Goal: Task Accomplishment & Management: Complete application form

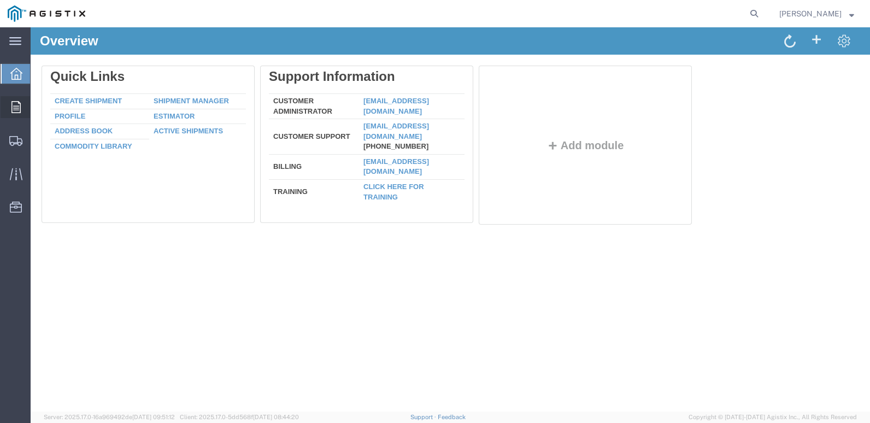
click at [38, 104] on span "Orders" at bounding box center [34, 107] width 8 height 22
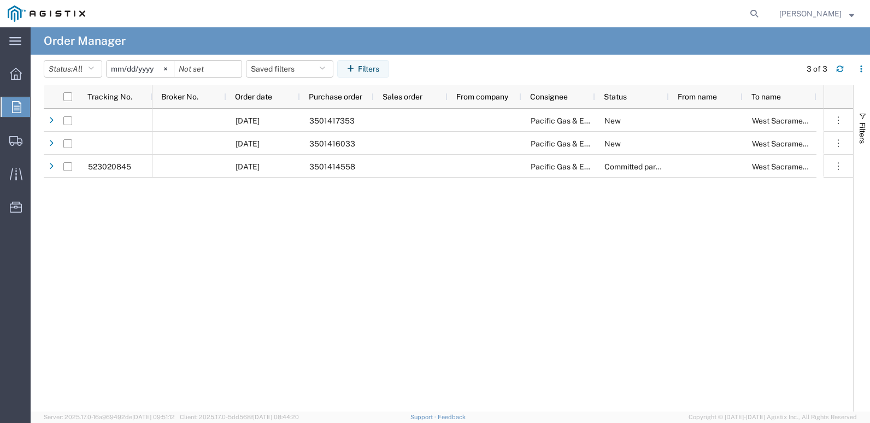
click at [126, 69] on input "[DATE]" at bounding box center [140, 69] width 67 height 16
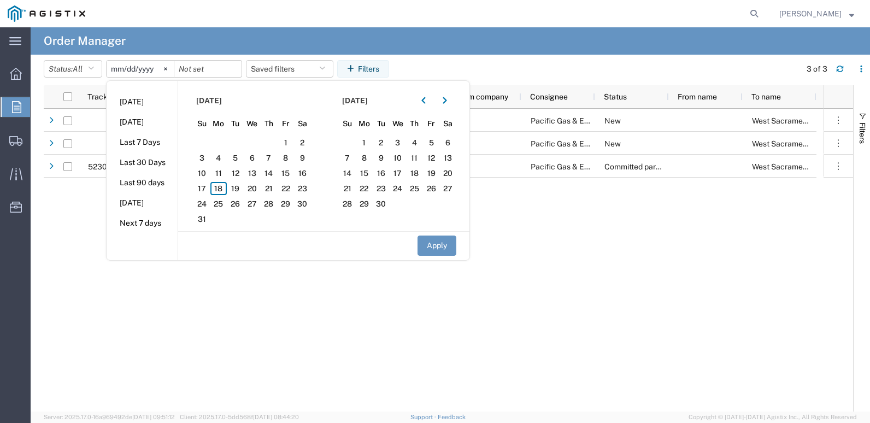
click at [160, 186] on li "Last 90 days" at bounding box center [142, 183] width 71 height 20
type input "[DATE]"
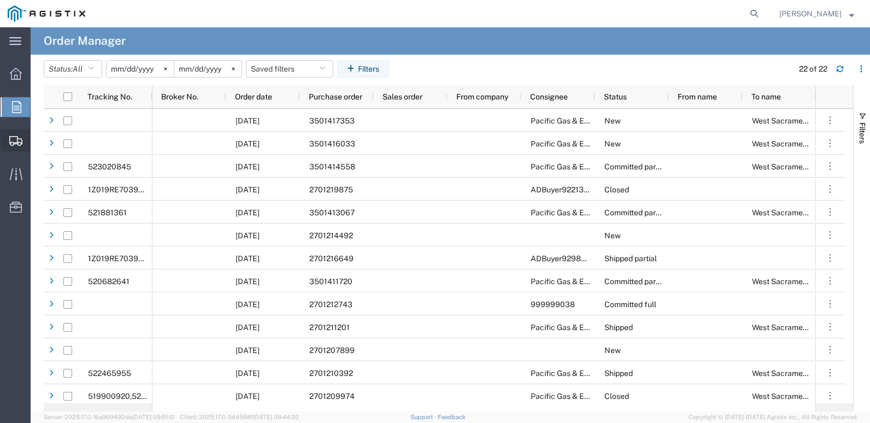
click at [0, 0] on span "Create Shipment" at bounding box center [0, 0] width 0 height 0
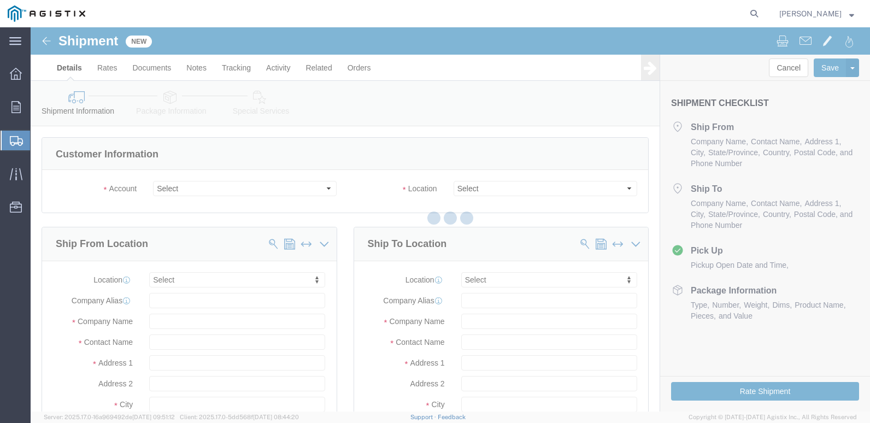
select select
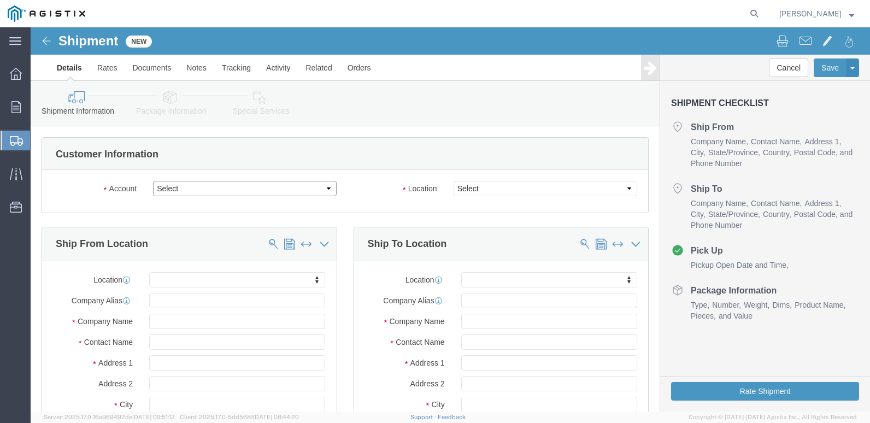
click select "Select Cenveo Corporation PG&E"
select select "9596"
click select "Select Cenveo Corporation PG&E"
select select "PURCHORD"
select select
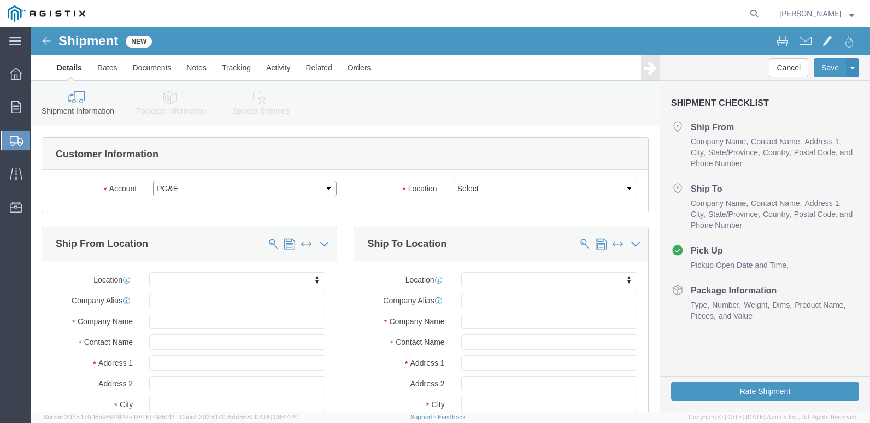
select select
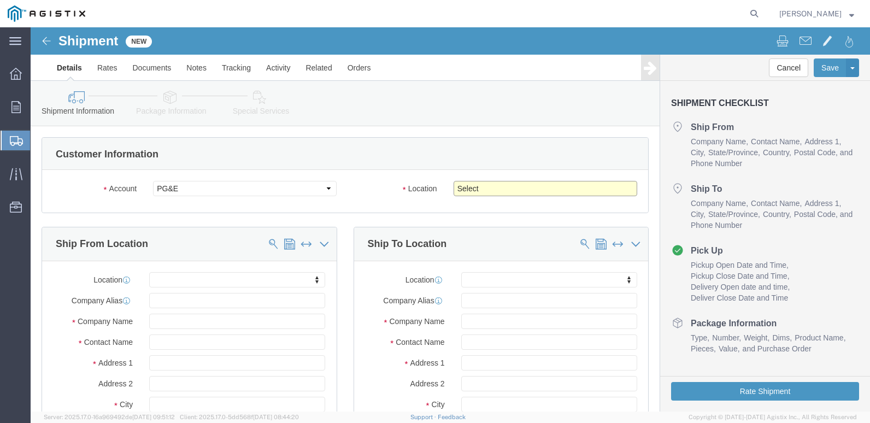
drag, startPoint x: 456, startPoint y: 162, endPoint x: 452, endPoint y: 167, distance: 6.2
click select "Select All Others [GEOGRAPHIC_DATA] [GEOGRAPHIC_DATA] [GEOGRAPHIC_DATA] [GEOGRA…"
select select "23082"
click select "Select All Others [GEOGRAPHIC_DATA] [GEOGRAPHIC_DATA] [GEOGRAPHIC_DATA] [GEOGRA…"
drag, startPoint x: 145, startPoint y: 293, endPoint x: 153, endPoint y: 296, distance: 8.0
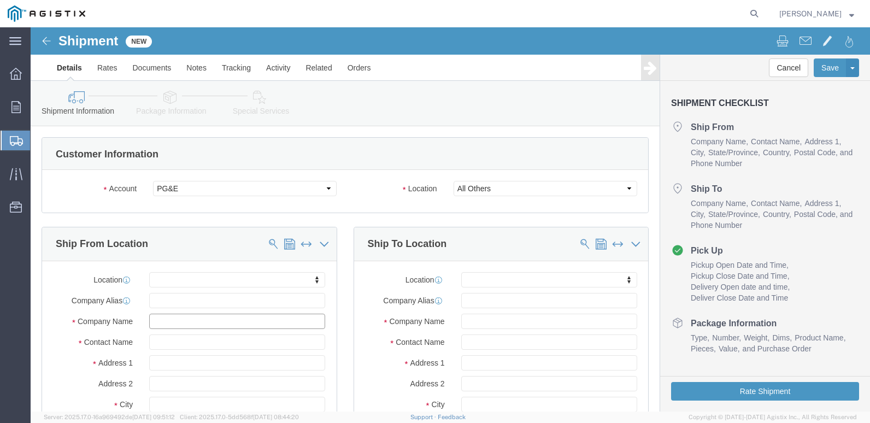
click input "text"
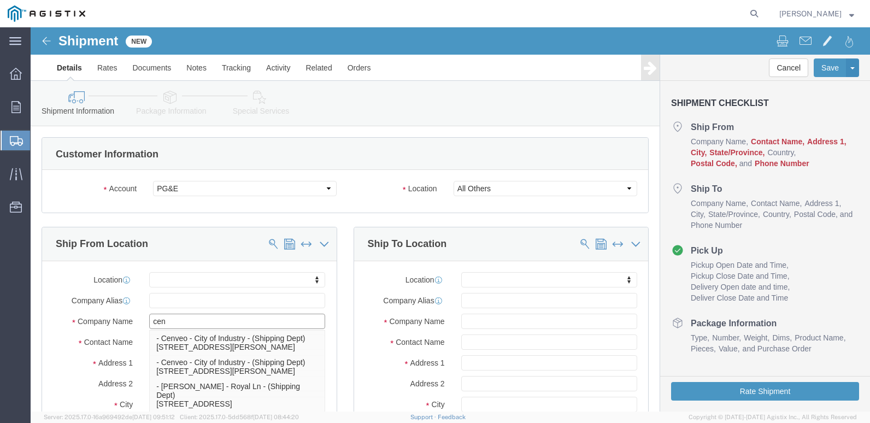
type input "cenv"
click p "- Cenveo - City of Industry - (Shipping Dept) [STREET_ADDRESS][PERSON_NAME]"
select select
type input "[STREET_ADDRESS][PERSON_NAME]"
type input "91746"
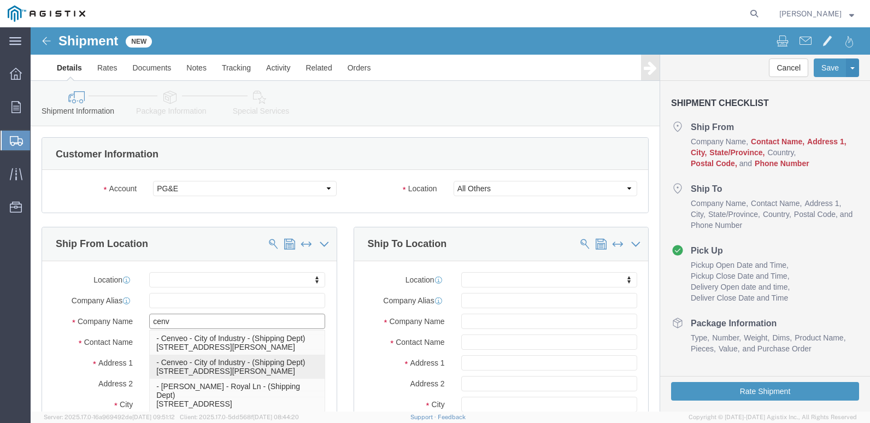
type input "[PHONE_NUMBER]"
type input "[EMAIL_ADDRESS][DOMAIN_NAME]"
checkbox input "true"
type input "Cenveo - City of Industry"
type input "Shipping Dept"
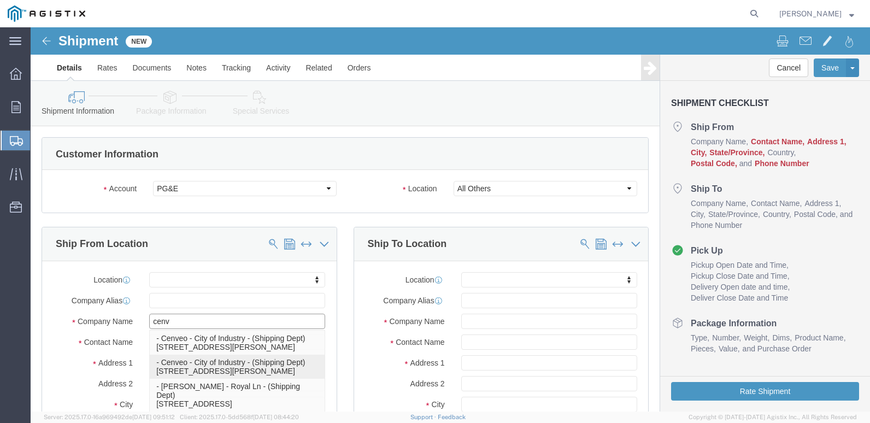
type input "City of Industry"
select select "CA"
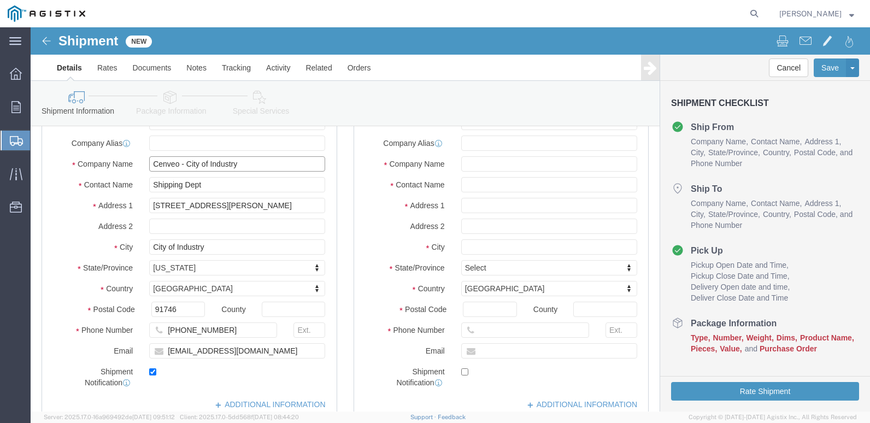
scroll to position [164, 0]
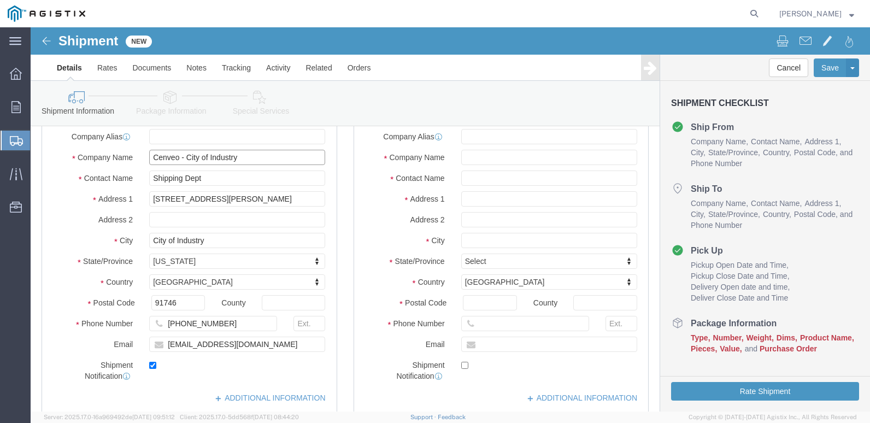
type input "Cenveo - City of Industry"
click input "text"
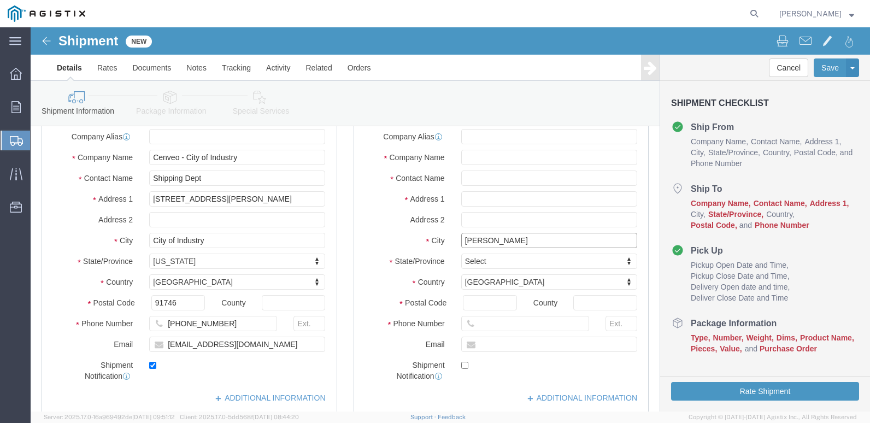
type input "west"
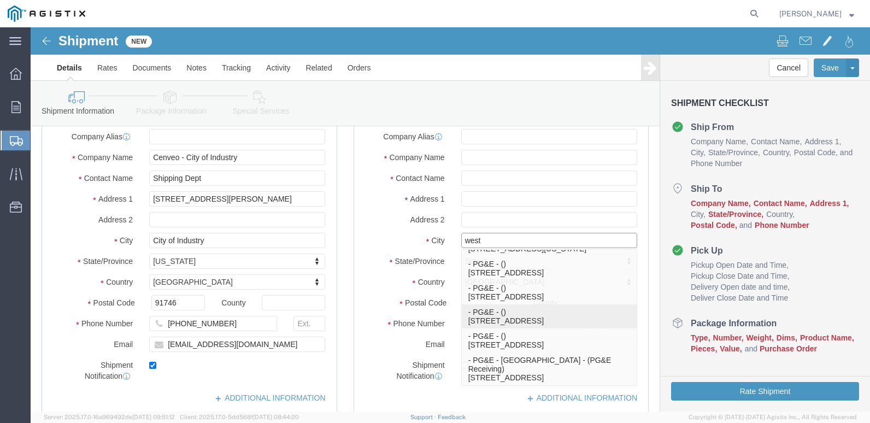
click p "- PG&E - () [STREET_ADDRESS]"
select select
type input "885 Embarcadero"
type input "95605-1503"
type input "PG&E"
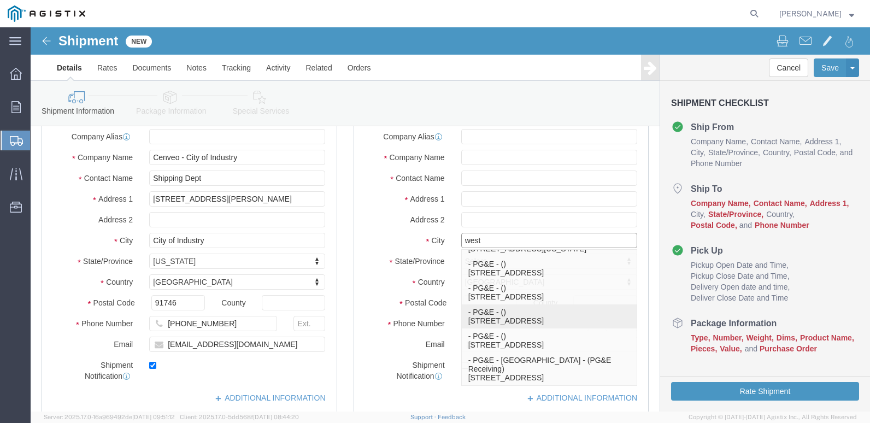
type input "[GEOGRAPHIC_DATA]"
select select "CA"
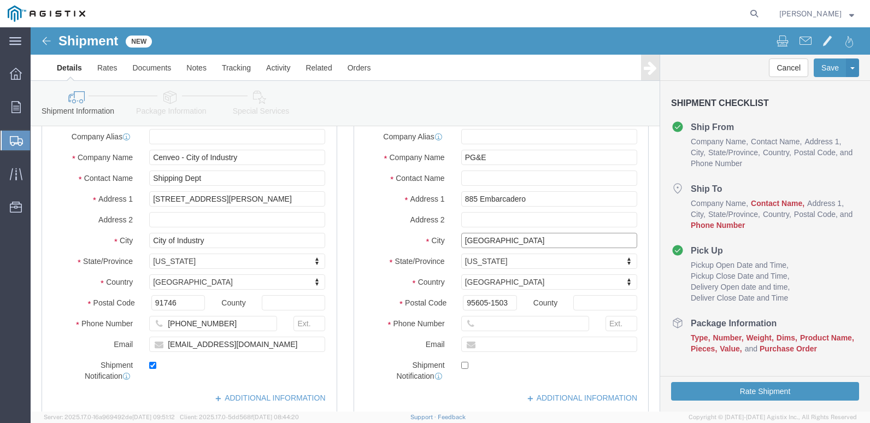
type input "[GEOGRAPHIC_DATA]"
select select
click input "text"
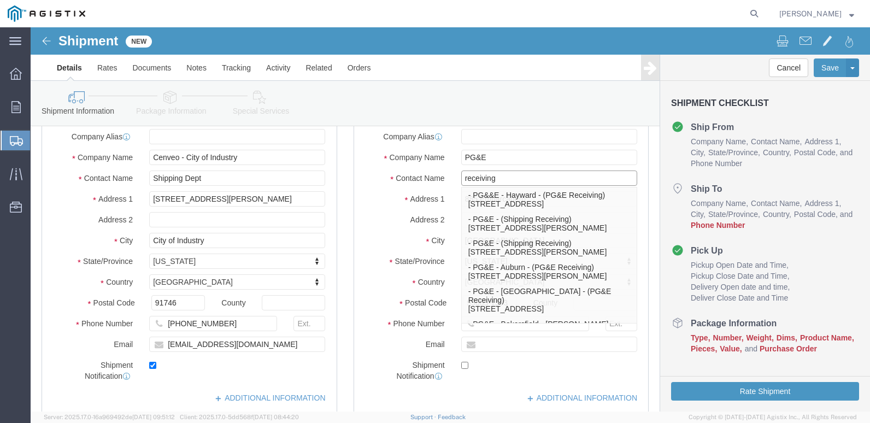
type input "receiving"
click div "Please fix the following errors Customer Information Account Select Cenveo Corp…"
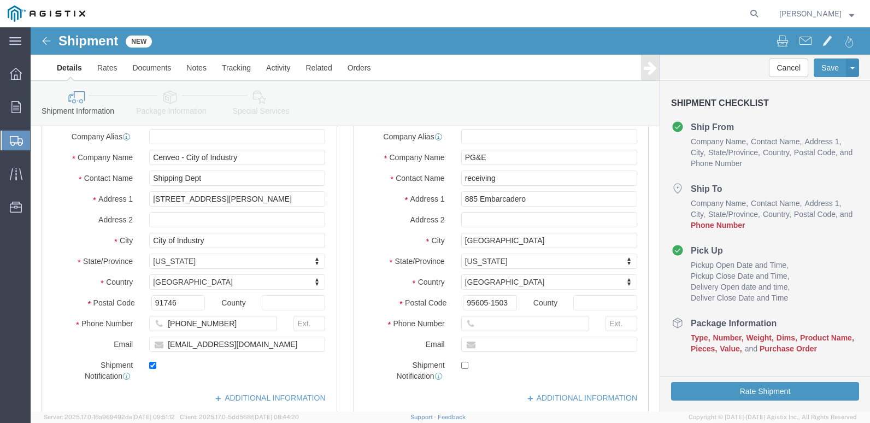
click div
click input "text"
type input "[PHONE_NUMBER]"
click input "text"
type input "[PERSON_NAME].[PERSON_NAME]@cenve"
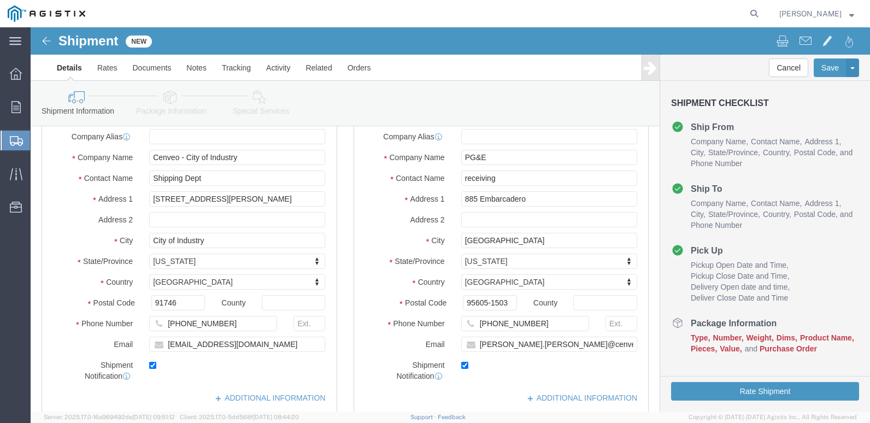
click label
click input "checkbox"
click label
click input "checkbox"
checkbox input "true"
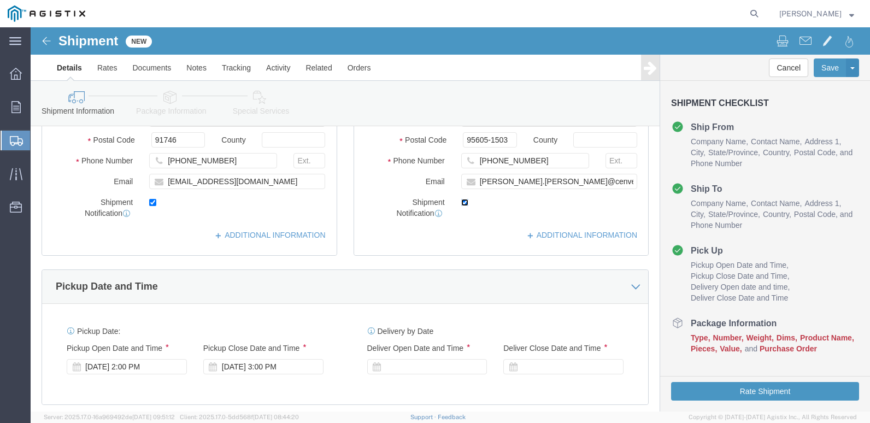
scroll to position [328, 0]
click icon
click div "[DATE] 2:00 PM"
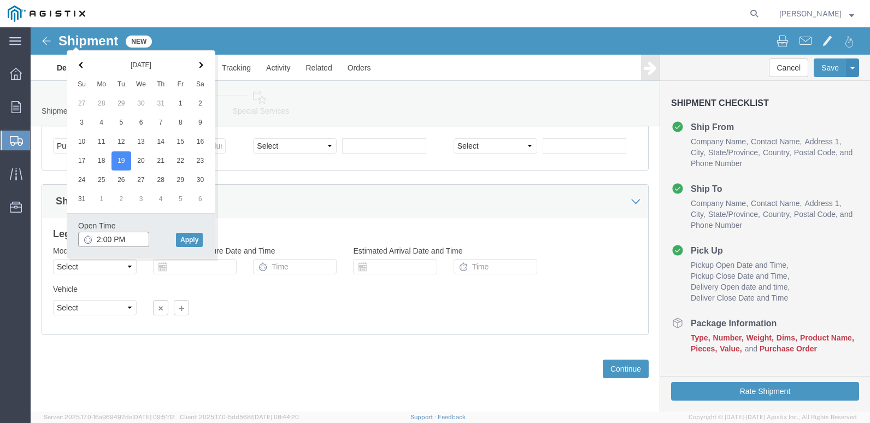
click input "2:00 PM"
type input "9:00 AM"
click button "Apply"
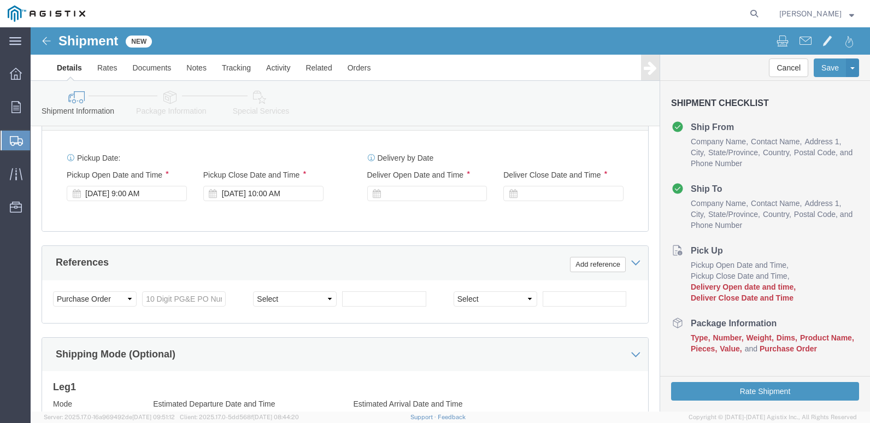
scroll to position [489, 0]
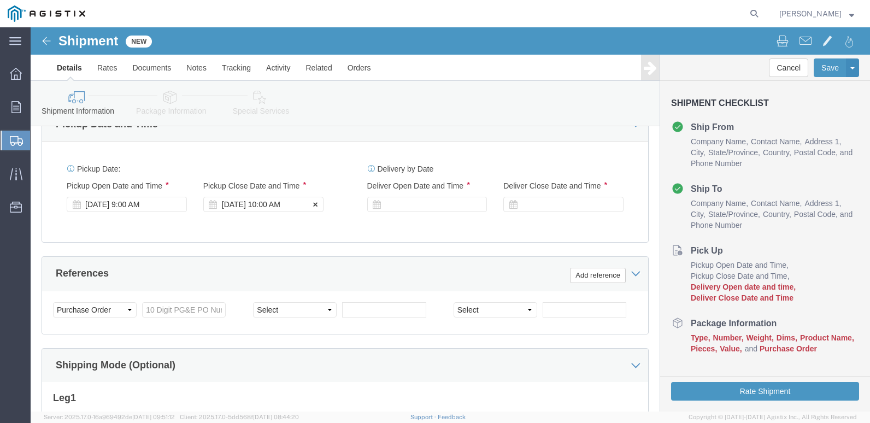
click div "[DATE] 10:00 AM"
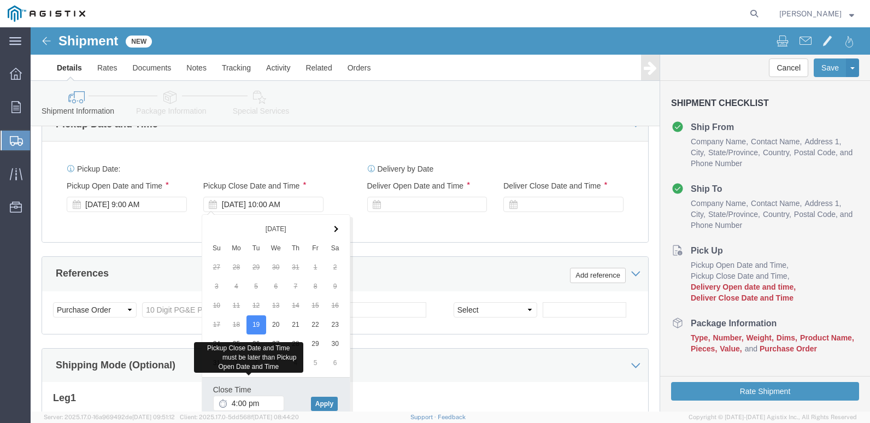
type input "4:00 PM"
click button "Apply"
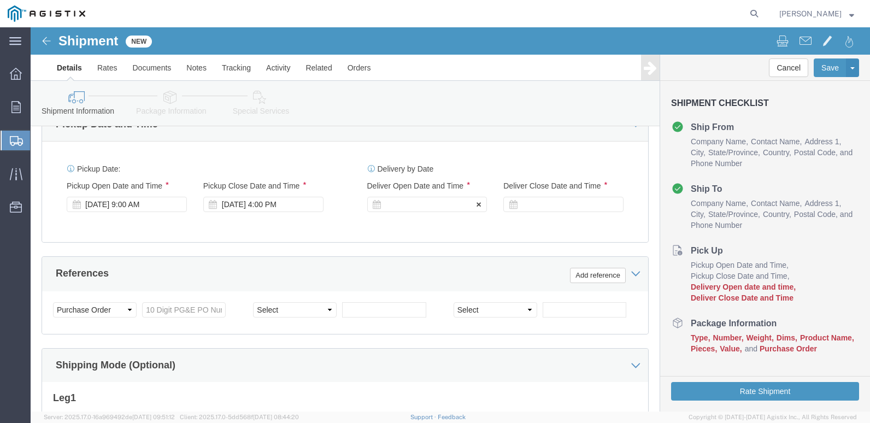
click div
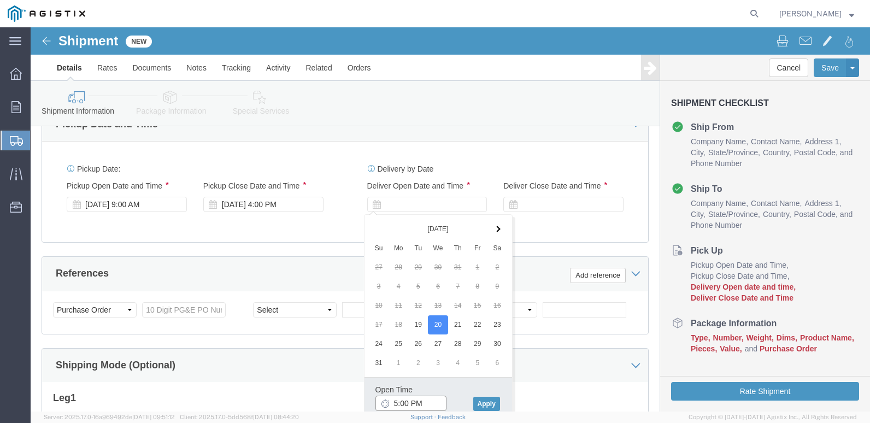
drag, startPoint x: 373, startPoint y: 383, endPoint x: 433, endPoint y: 413, distance: 67.0
click input "5:00 PM"
type input "9:00 AM"
click button "Apply"
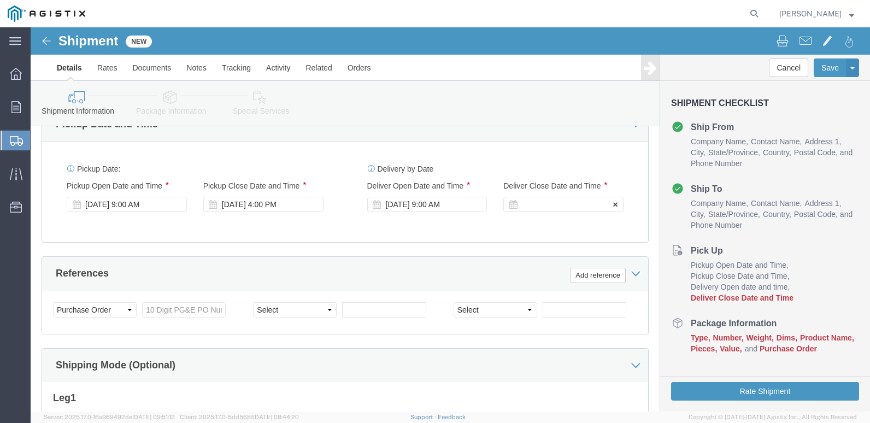
click div
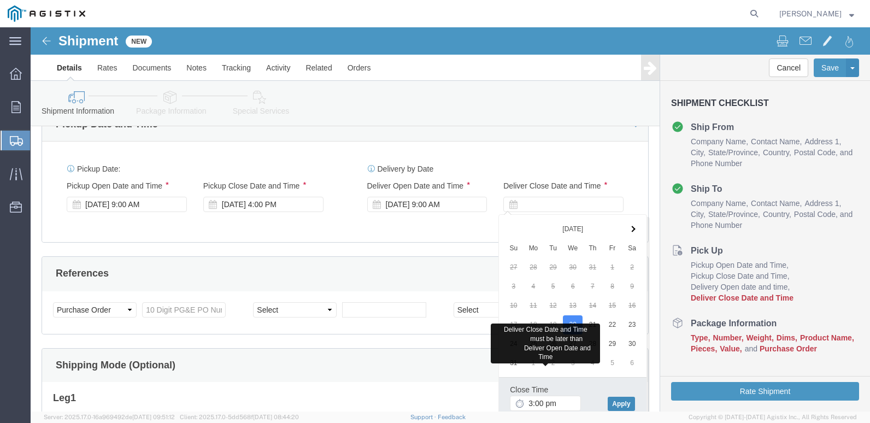
type input "3:00 PM"
click button "Apply"
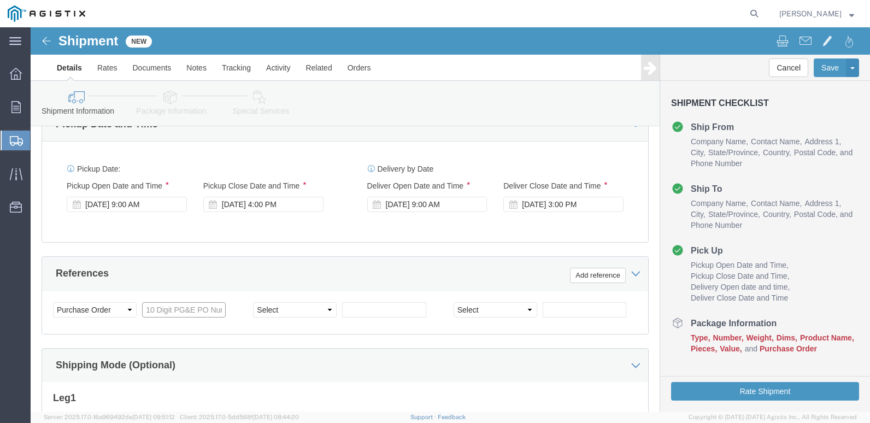
click input "text"
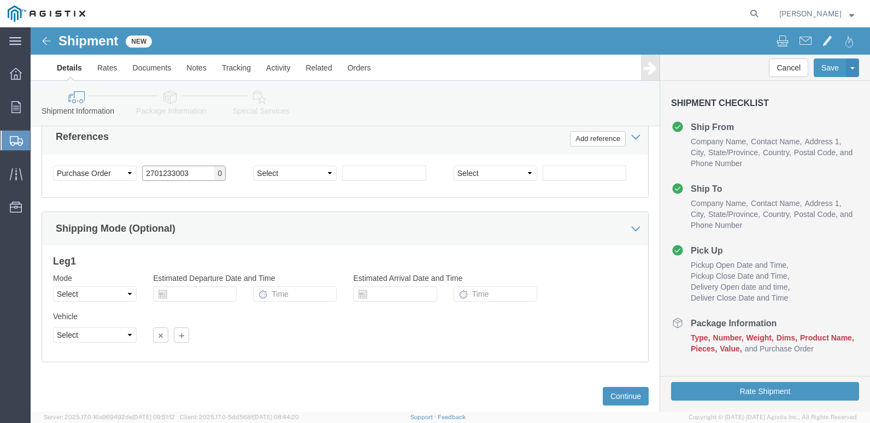
scroll to position [653, 0]
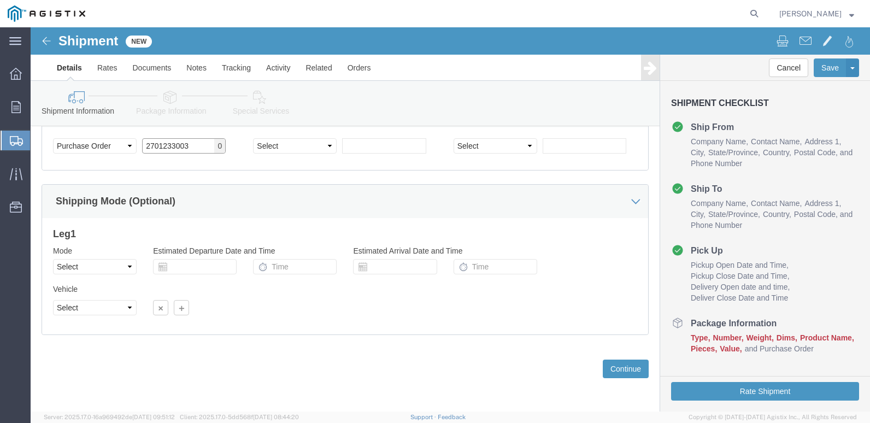
type input "2701233003"
click select "Select Air Less than Truckload Multi-Leg Ocean Freight Rail Small Parcel Truckl…"
select select "TL"
click select "Select Air Less than Truckload Multi-Leg Ocean Freight Rail Small Parcel Truckl…"
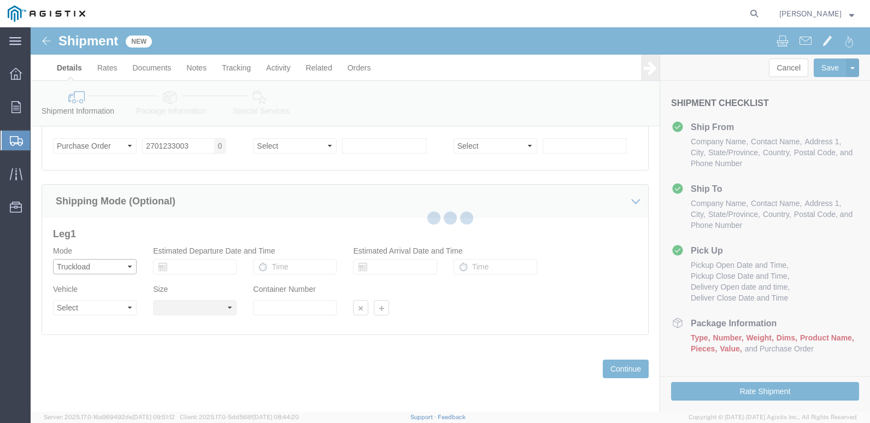
select select
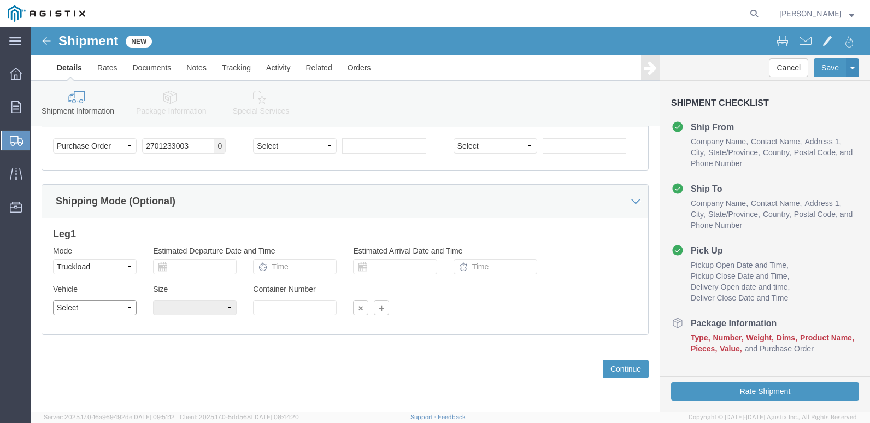
click select "Select 1-Ton (PSS) 10 Wheel 10 Yard Dump Truck 20 Yard Dump Truck Bobtail Botto…"
select select "COTR"
click select "Select 1-Ton (PSS) 10 Wheel 10 Yard Dump Truck 20 Yard Dump Truck Bobtail Botto…"
click select "Select 40 Feet 20 Feet 45 Feet 35 Feet 28 Feet 53 Feet 48 Feet"
select select "53FT"
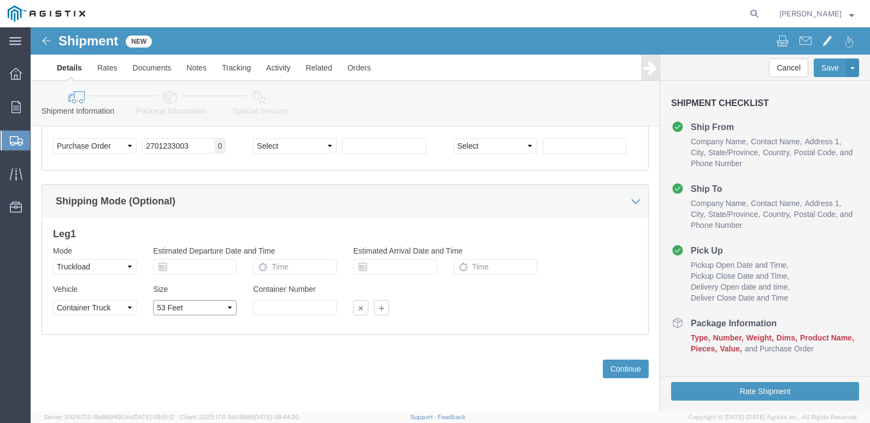
click select "Select 40 Feet 20 Feet 45 Feet 35 Feet 28 Feet 53 Feet 48 Feet"
click button "Continue"
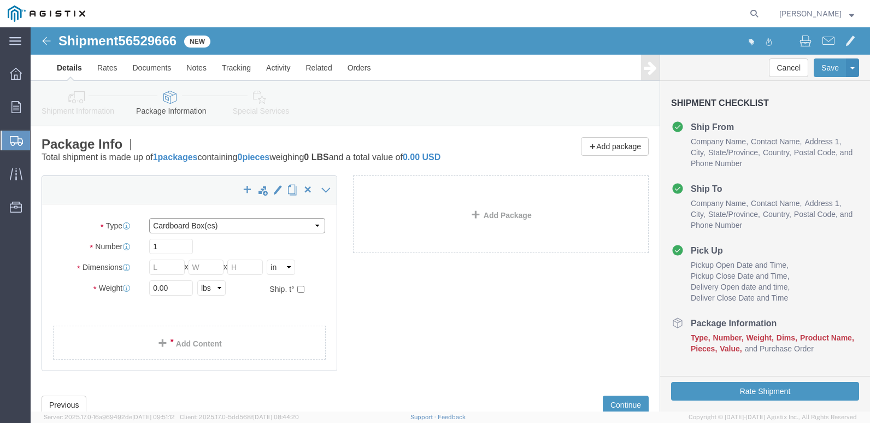
click select "Select Bulk Bundle(s) Cardboard Box(es) Carton(s) Crate(s) Drum(s) (Fiberboard)…"
select select "PSNS"
click select "Select Bulk Bundle(s) Cardboard Box(es) Carton(s) Crate(s) Drum(s) (Fiberboard)…"
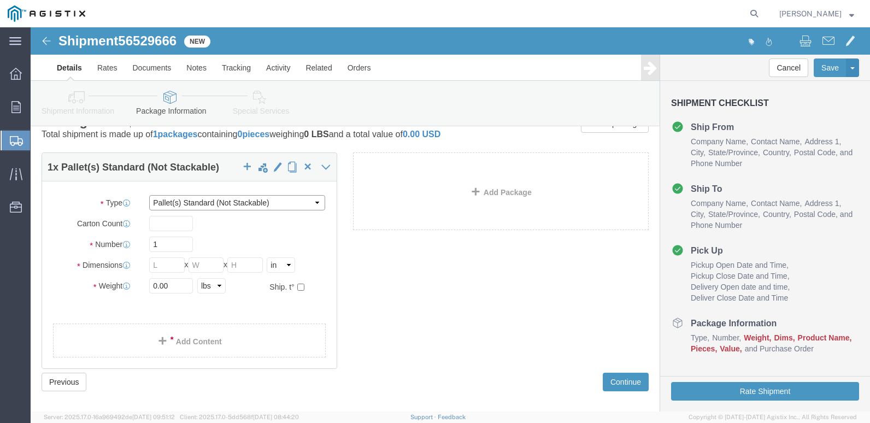
scroll to position [36, 0]
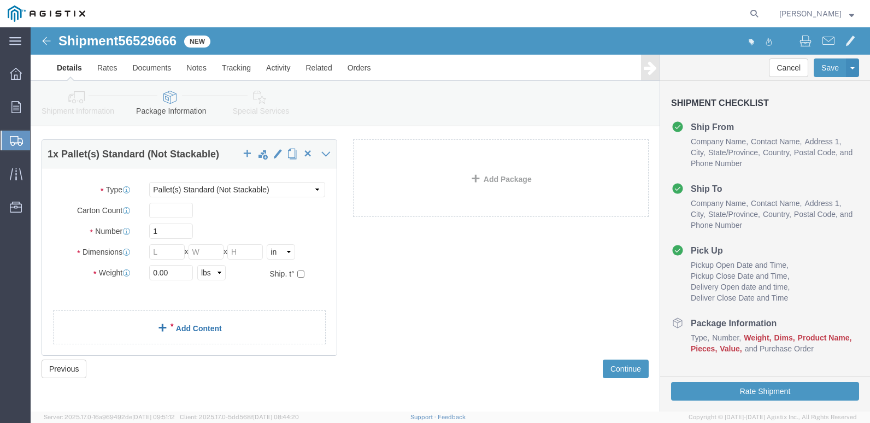
click link "Add Content"
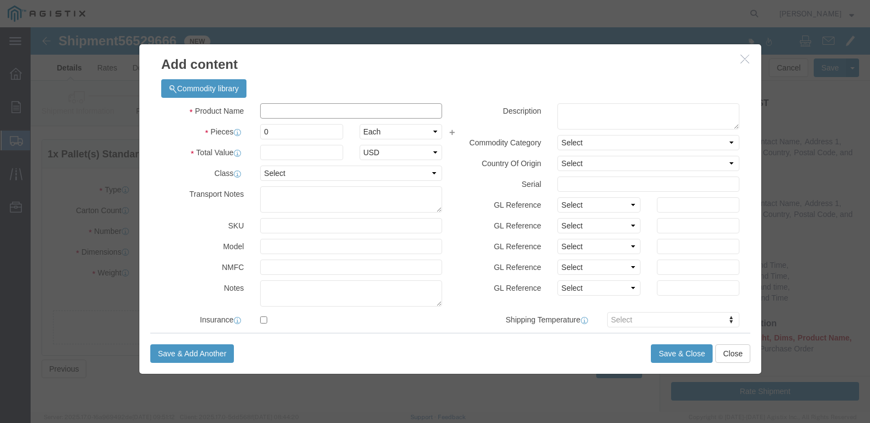
drag, startPoint x: 243, startPoint y: 86, endPoint x: 243, endPoint y: 80, distance: 6.6
click input "text"
type input "61-0628 (REV 8/25)"
select select "US"
click textarea
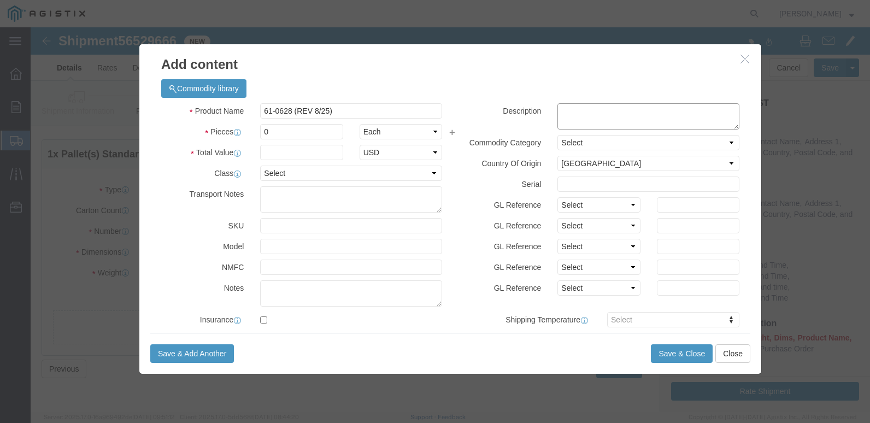
click textarea
type textarea "61-0628 (REV 8/25)"
click select "Select Account Type Activity ID Airline Appointment Number ASN Batch Number Bil…"
select select "PO"
click select "Select Account Type Activity ID Airline Appointment Number ASN Batch Number Bil…"
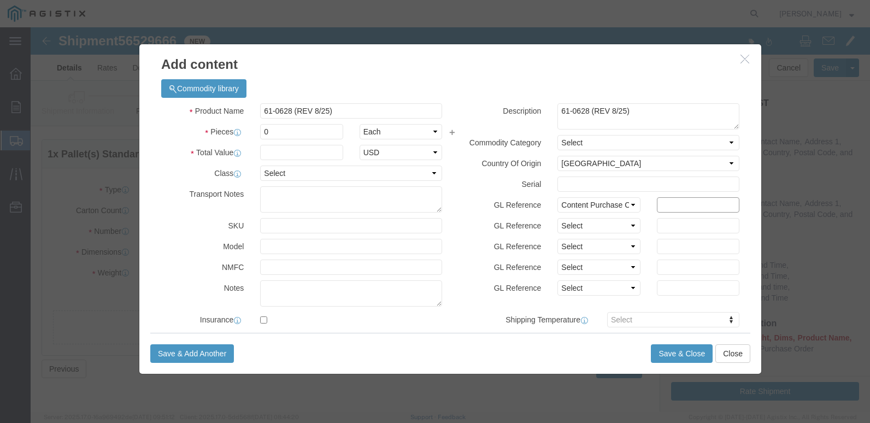
click input "text"
paste input "2701233003"
type input "2701233003"
click input "0"
type input "500000"
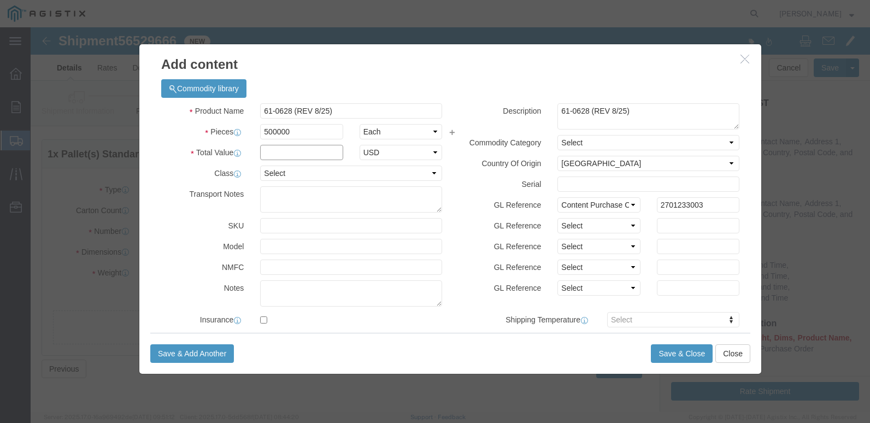
drag, startPoint x: 237, startPoint y: 127, endPoint x: 246, endPoint y: 135, distance: 12.0
click input "text"
type input "1.00"
click select "Select 50 55 60 65 70 85 92.5 100 125 175 250 300 400"
select select "70"
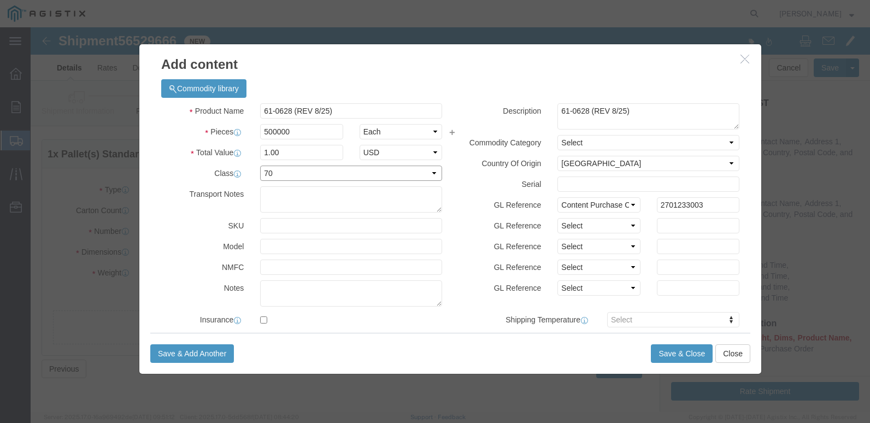
click select "Select 50 55 60 65 70 85 92.5 100 125 175 250 300 400"
click button "Save & Close"
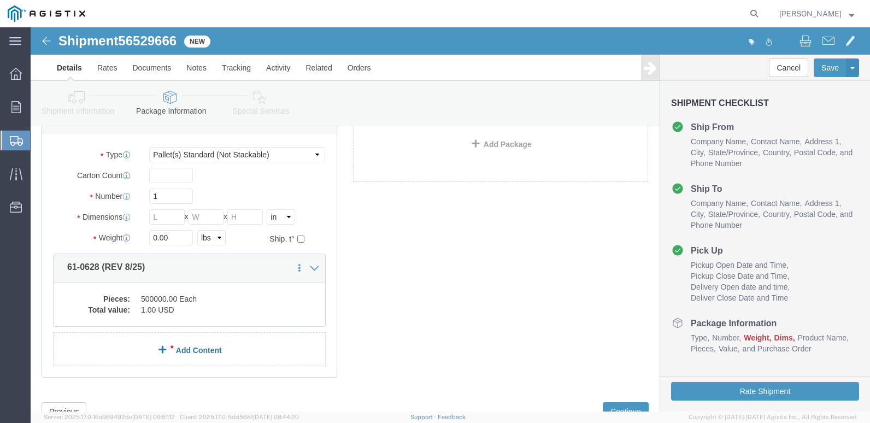
scroll to position [91, 0]
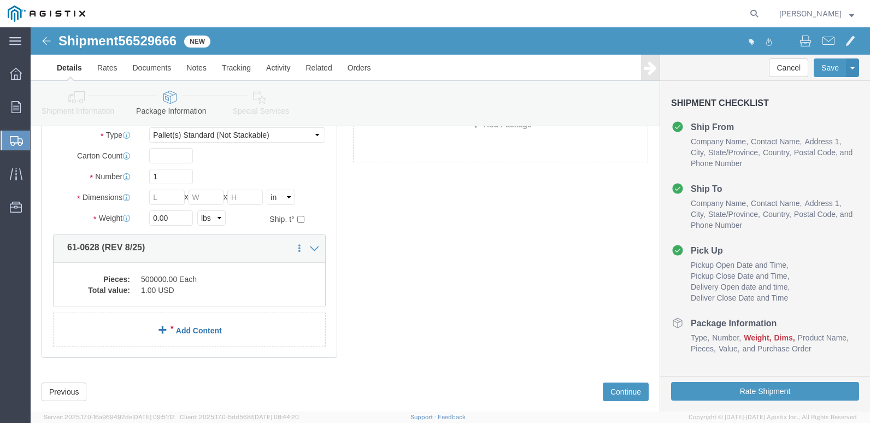
click link "Add Content"
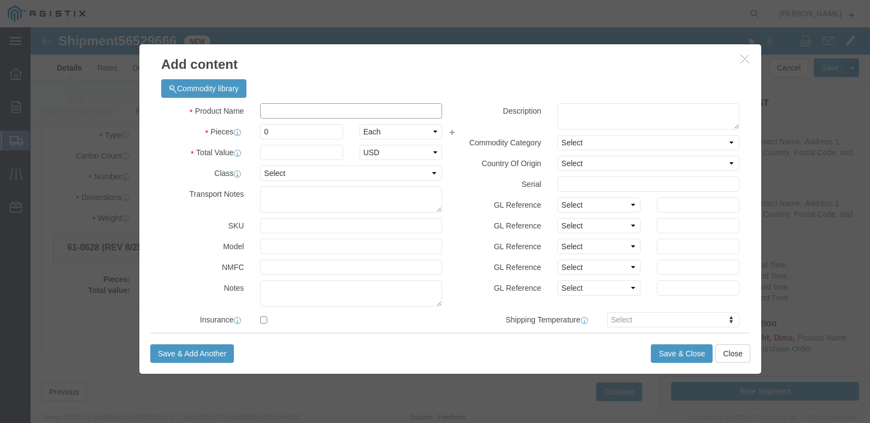
click input "text"
type input "61-0624 (REV 8/25)"
select select "US"
click input "61-0624 (REV 8/25)"
drag, startPoint x: 303, startPoint y: 85, endPoint x: 207, endPoint y: 85, distance: 96.7
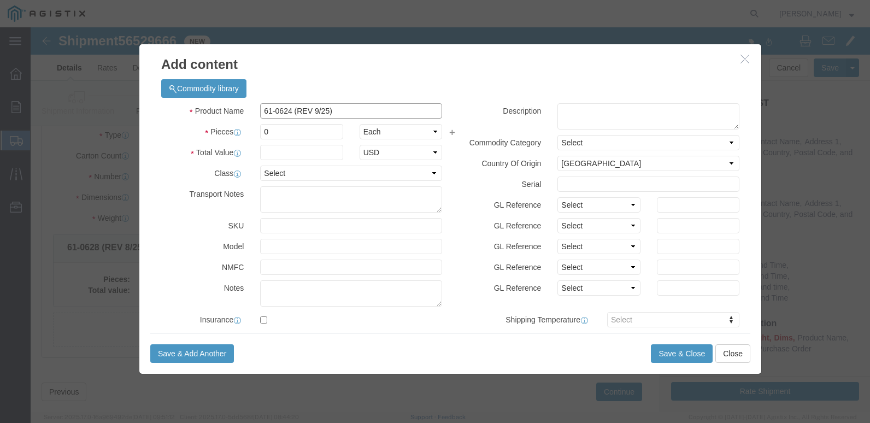
click div "Product Name 61-0624 (REV 9/25)"
type input "61-0624 (REV 9/25)"
click textarea
paste textarea "61-0624 (REV 9/25)"
type textarea "61-0624 (REV 9/25)"
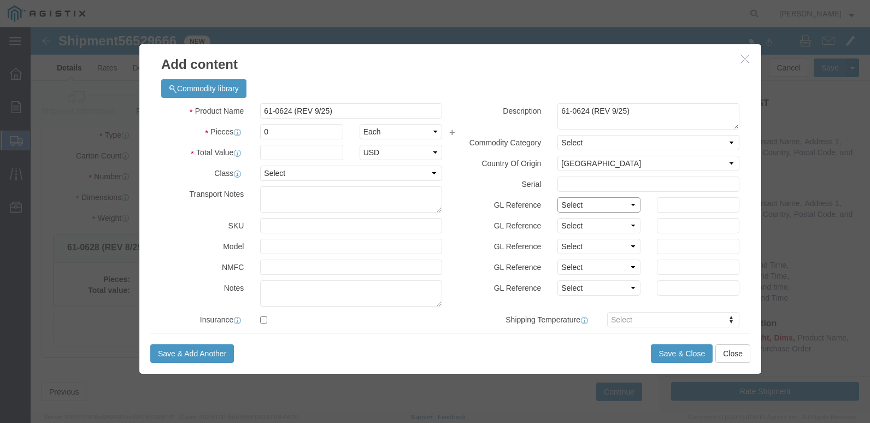
click select "Select Account Type Activity ID Airline Appointment Number ASN Batch Number Bil…"
select select "PO"
click select "Select Account Type Activity ID Airline Appointment Number ASN Batch Number Bil…"
click input "text"
paste input "2701233003"
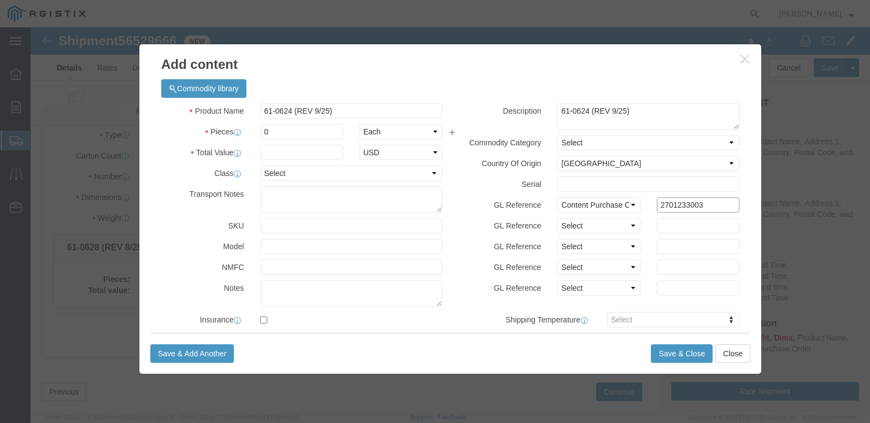
type input "2701233003"
click input "0"
type input "1056000"
click input "text"
type input "1.00"
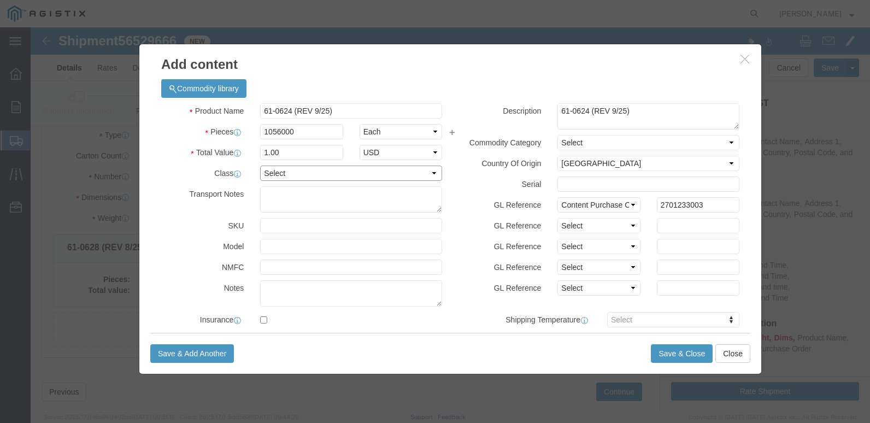
click select "Select 50 55 60 65 70 85 92.5 100 125 175 250 300 400"
select select "70"
click select "Select 50 55 60 65 70 85 92.5 100 125 175 250 300 400"
click button "Save & Close"
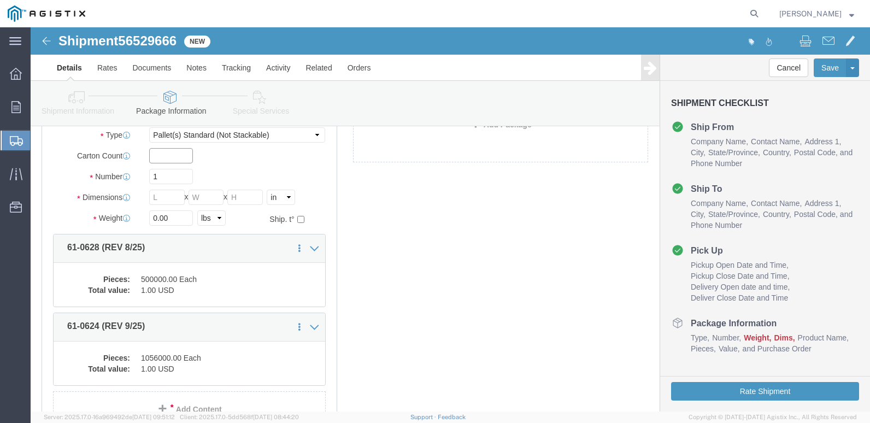
click input "text"
type input "680"
click input "1"
type input "17"
click input "text"
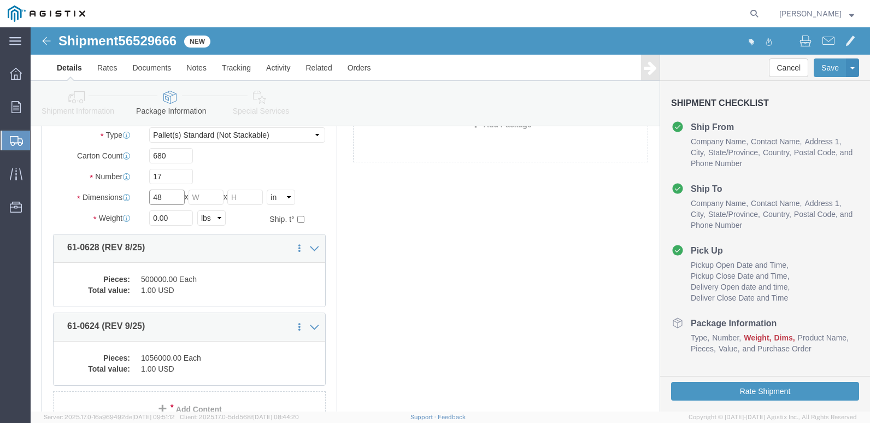
type input "48"
click input "text"
type input "40"
click input "text"
type input "52"
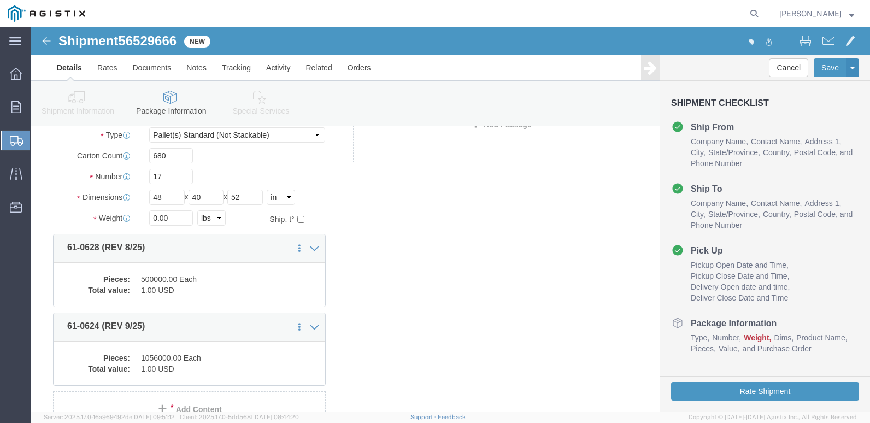
click div "17 x Pallet(s) Standard (Not Stackable) Package Type Select Bulk Bundle(s) Card…"
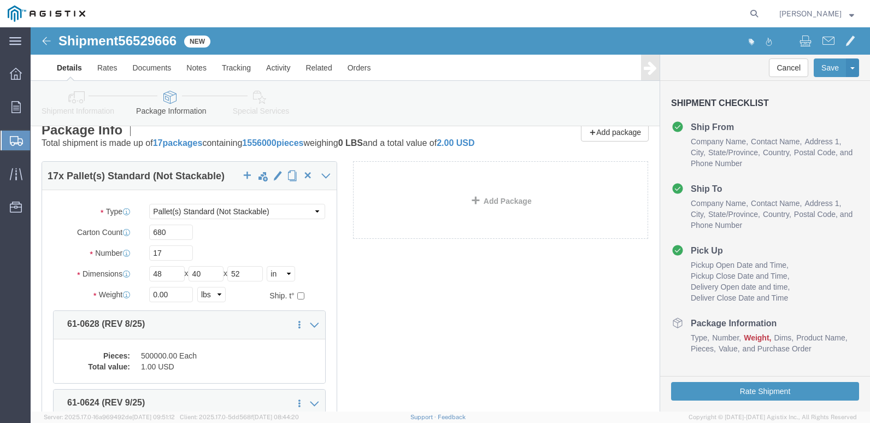
scroll to position [0, 0]
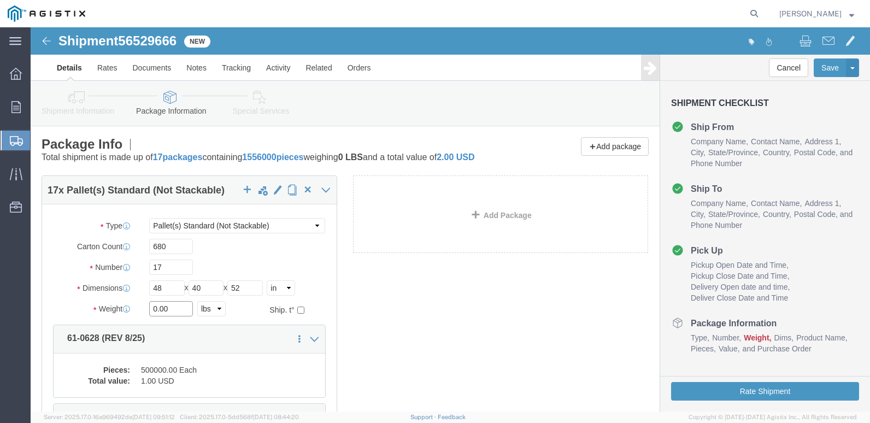
click input "0.00"
type input "0"
type input "18522"
drag, startPoint x: 414, startPoint y: 281, endPoint x: 446, endPoint y: 274, distance: 32.6
click div "17 x Pallet(s) Standard (Not Stackable) Package Type Select Bulk Bundle(s) Card…"
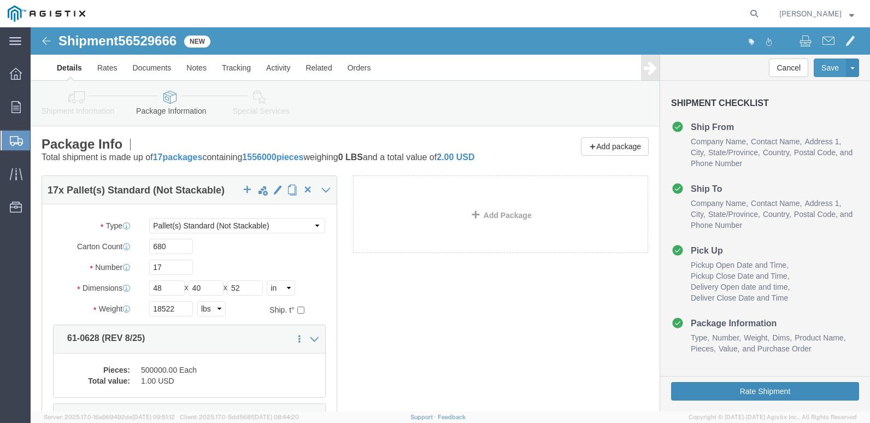
click button "Rate Shipment"
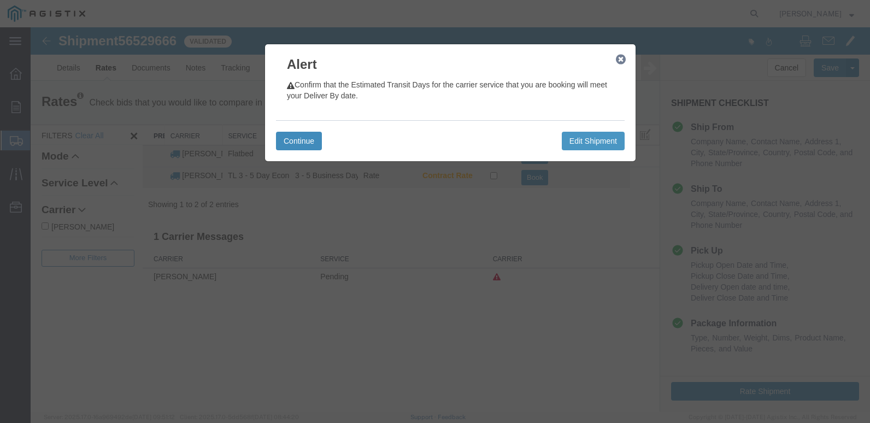
click at [312, 138] on button "Continue" at bounding box center [299, 141] width 46 height 19
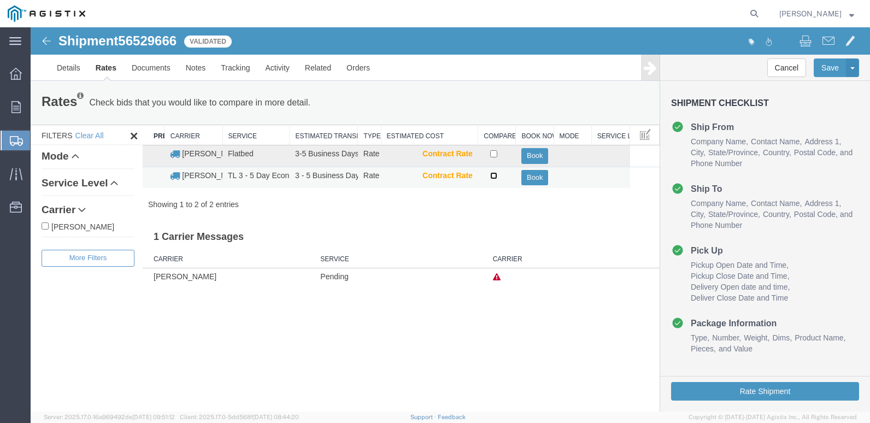
click at [494, 177] on input "checkbox" at bounding box center [493, 175] width 7 height 7
checkbox input "true"
click at [536, 176] on button "Book" at bounding box center [534, 178] width 27 height 16
